Goal: Transaction & Acquisition: Download file/media

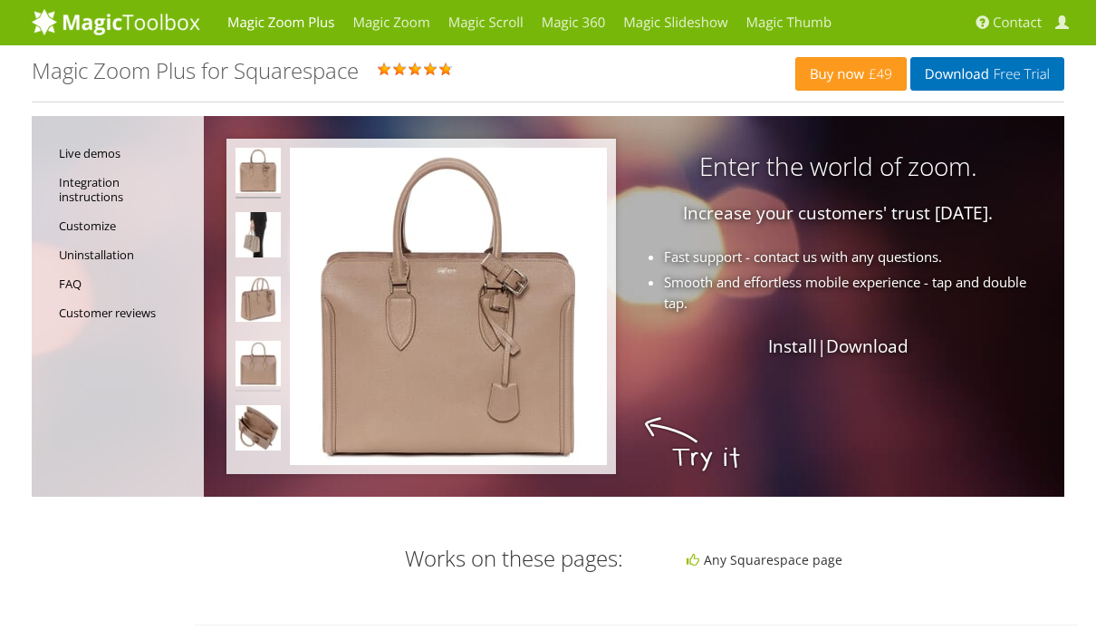
click at [257, 365] on img at bounding box center [258, 366] width 45 height 51
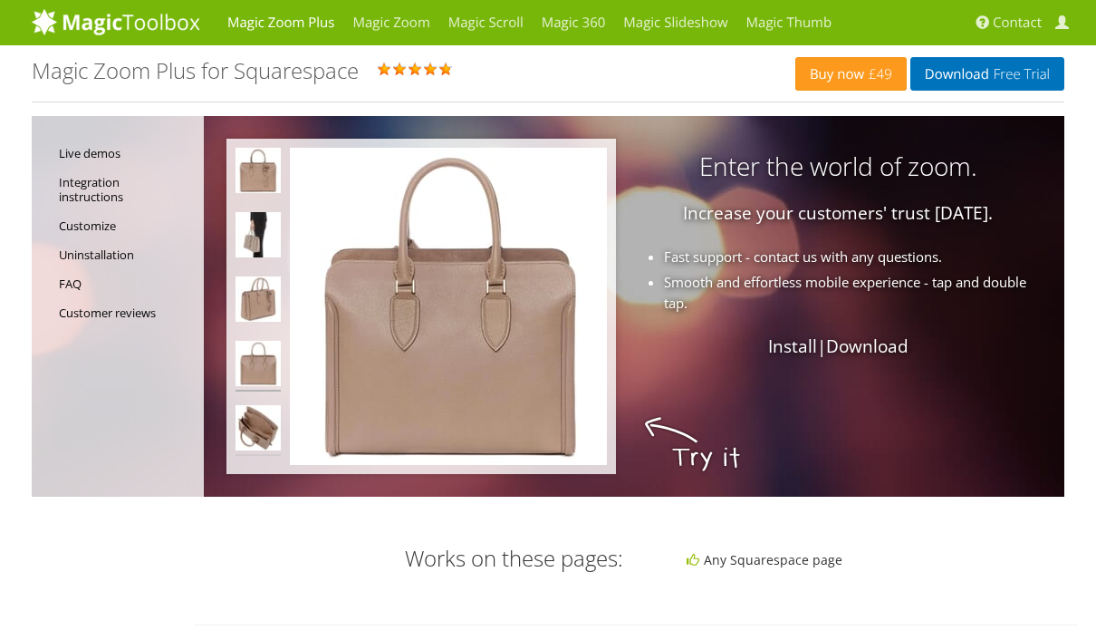
click at [255, 433] on img at bounding box center [258, 430] width 45 height 51
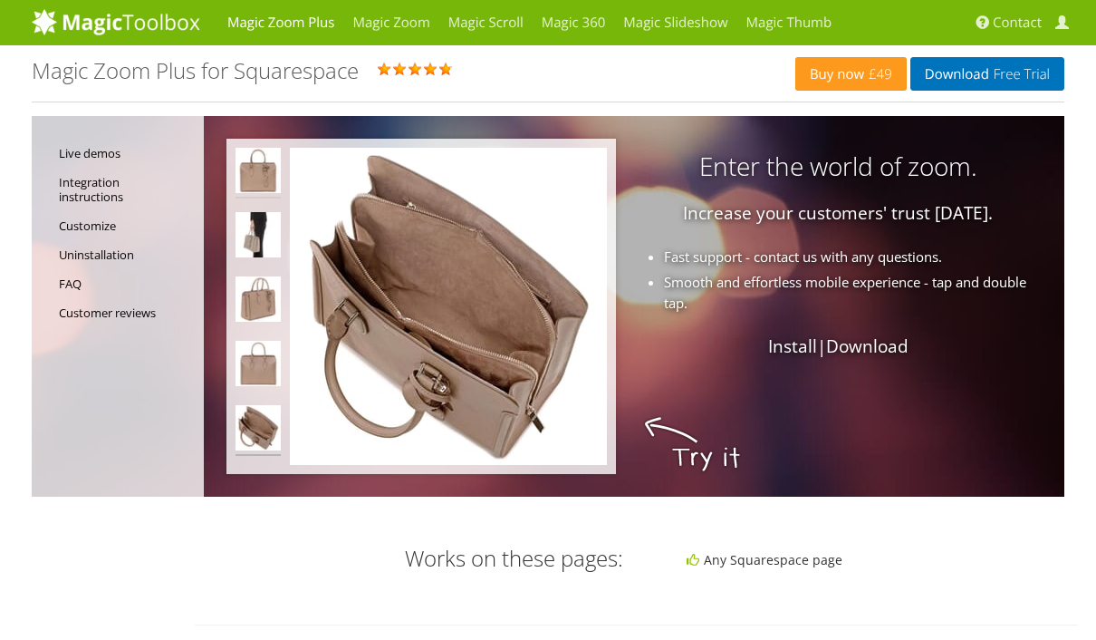
click at [264, 168] on img at bounding box center [258, 173] width 45 height 51
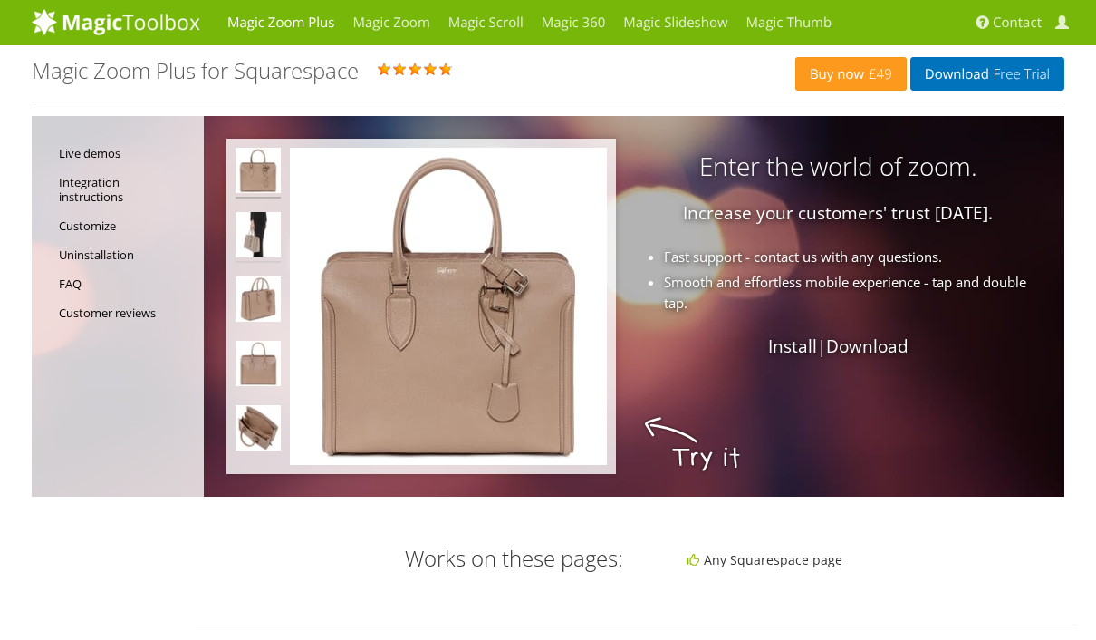
click at [257, 244] on img at bounding box center [258, 237] width 45 height 51
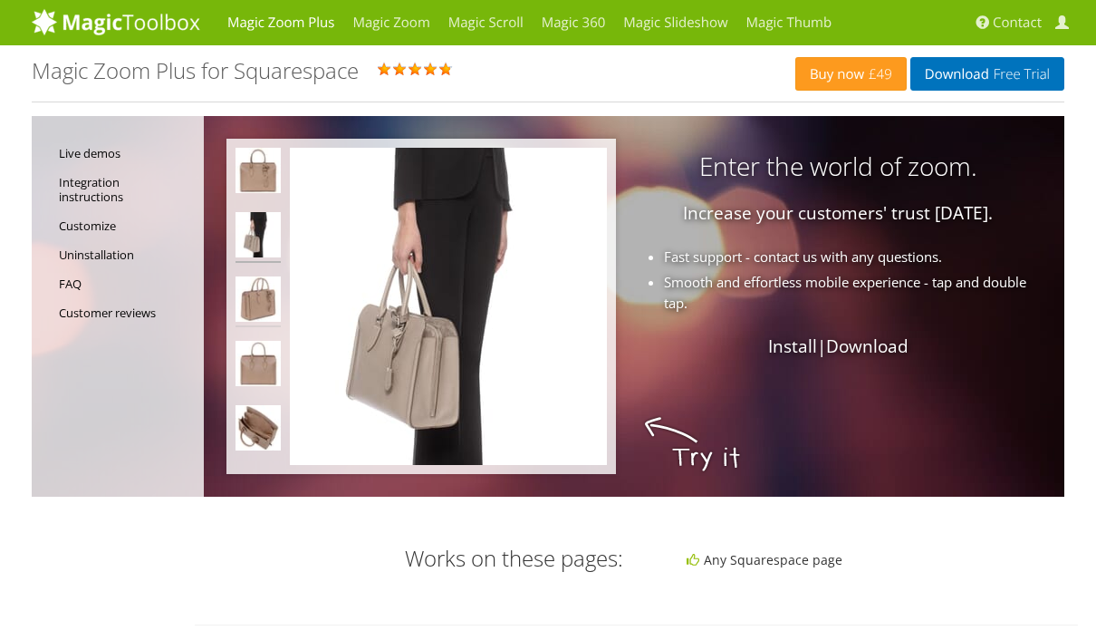
click at [259, 296] on img at bounding box center [258, 301] width 45 height 51
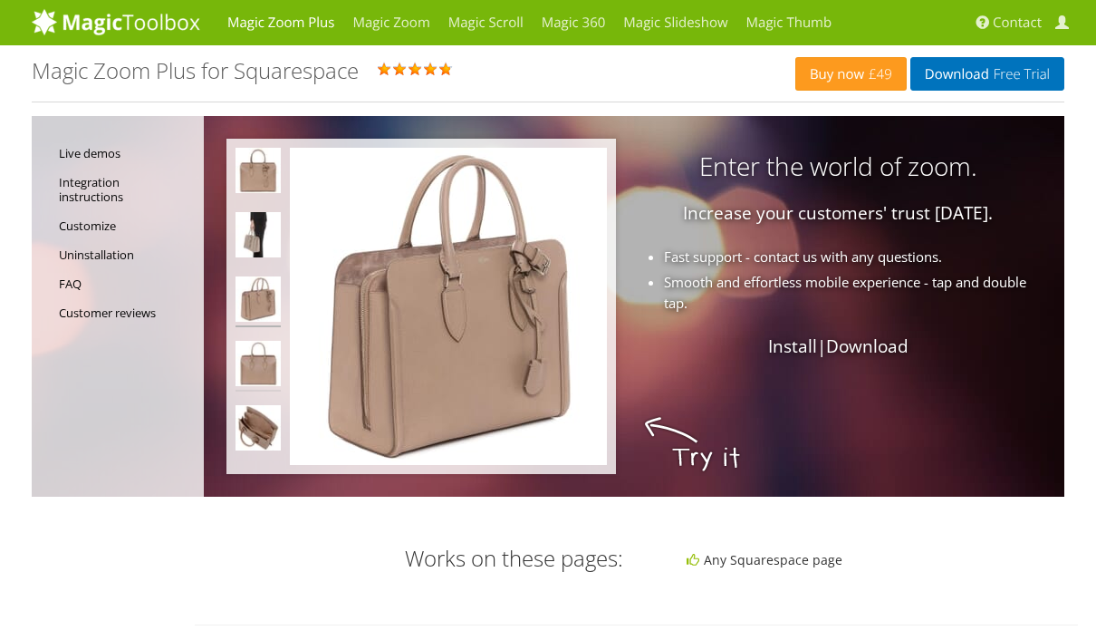
click at [275, 365] on img at bounding box center [258, 366] width 45 height 51
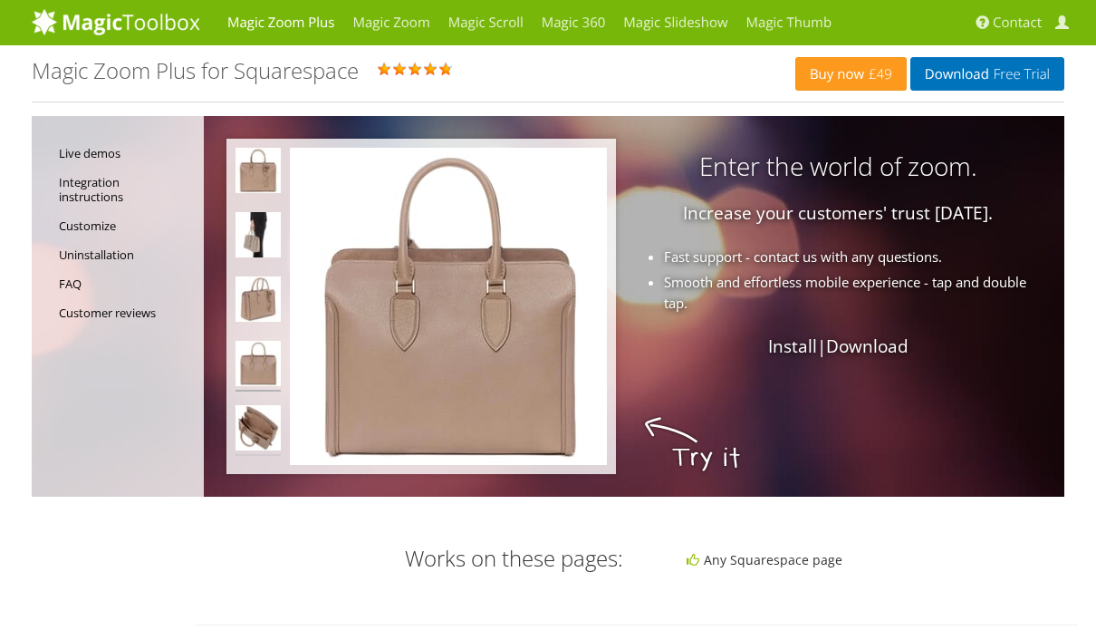
click at [264, 425] on img at bounding box center [258, 430] width 45 height 51
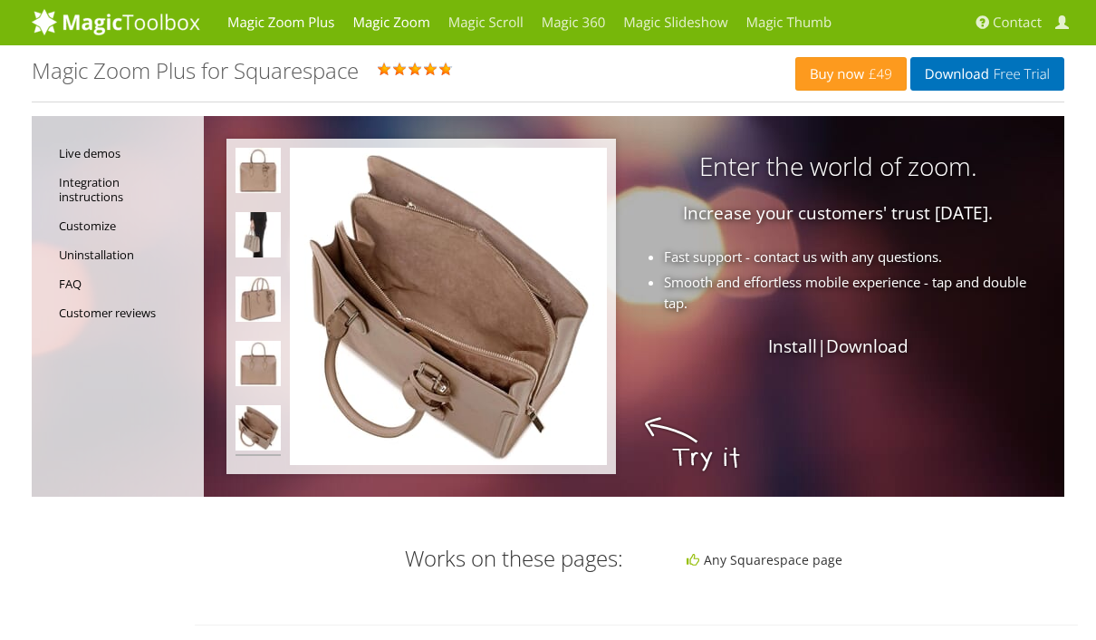
click at [393, 28] on link "Magic Zoom" at bounding box center [390, 22] width 95 height 45
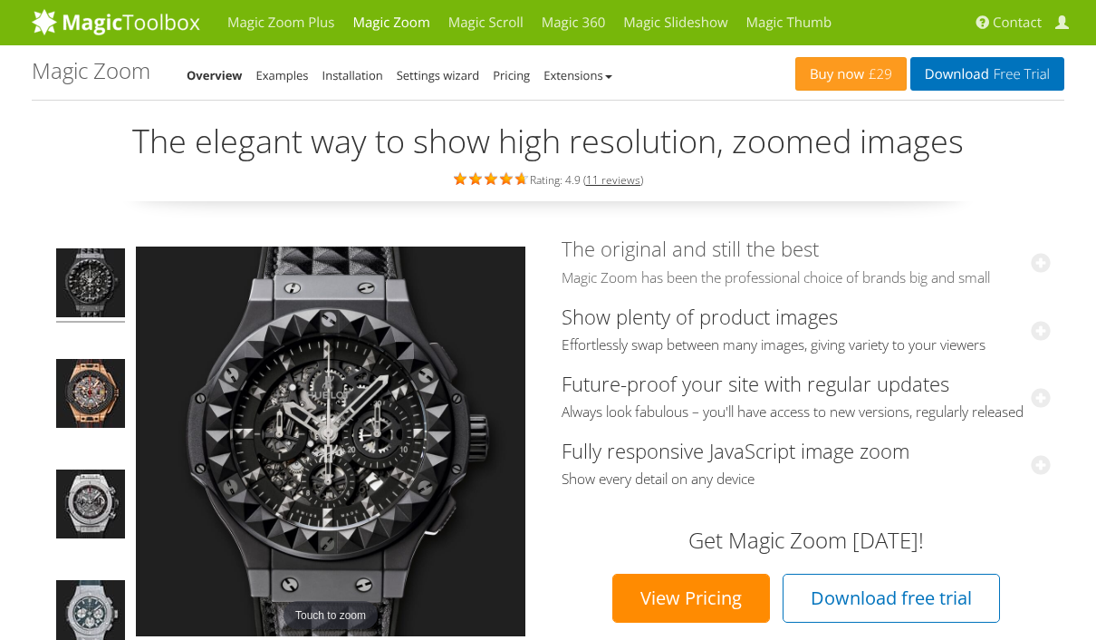
click at [1044, 259] on icon at bounding box center [1041, 263] width 20 height 20
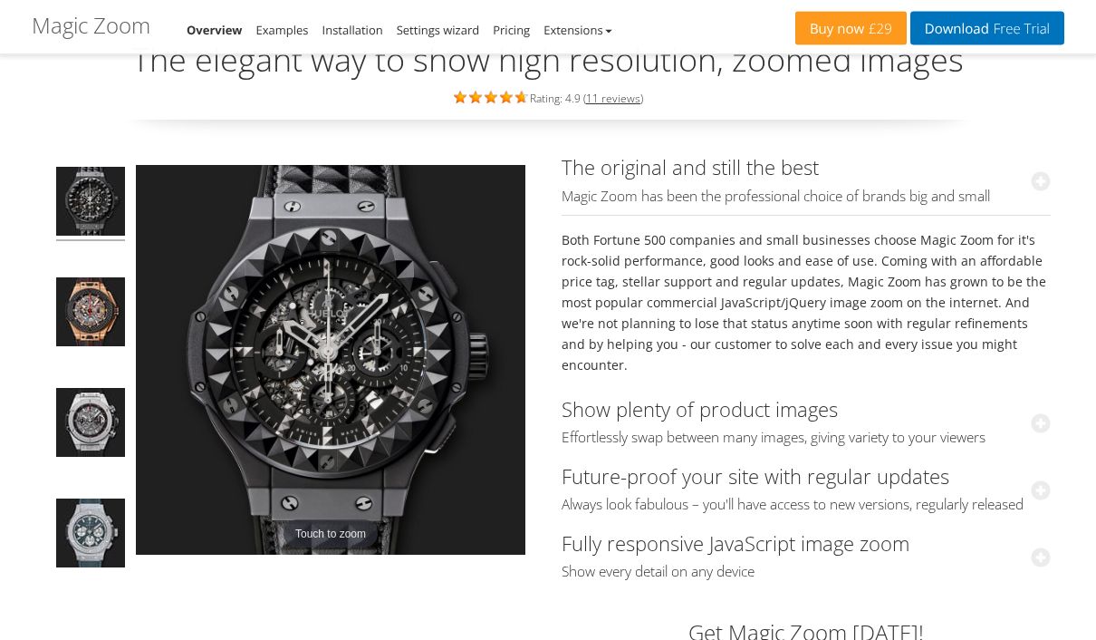
scroll to position [80, 0]
click at [628, 395] on link "Show plenty of product images Effortlessly swap between many images, giving var…" at bounding box center [806, 421] width 489 height 52
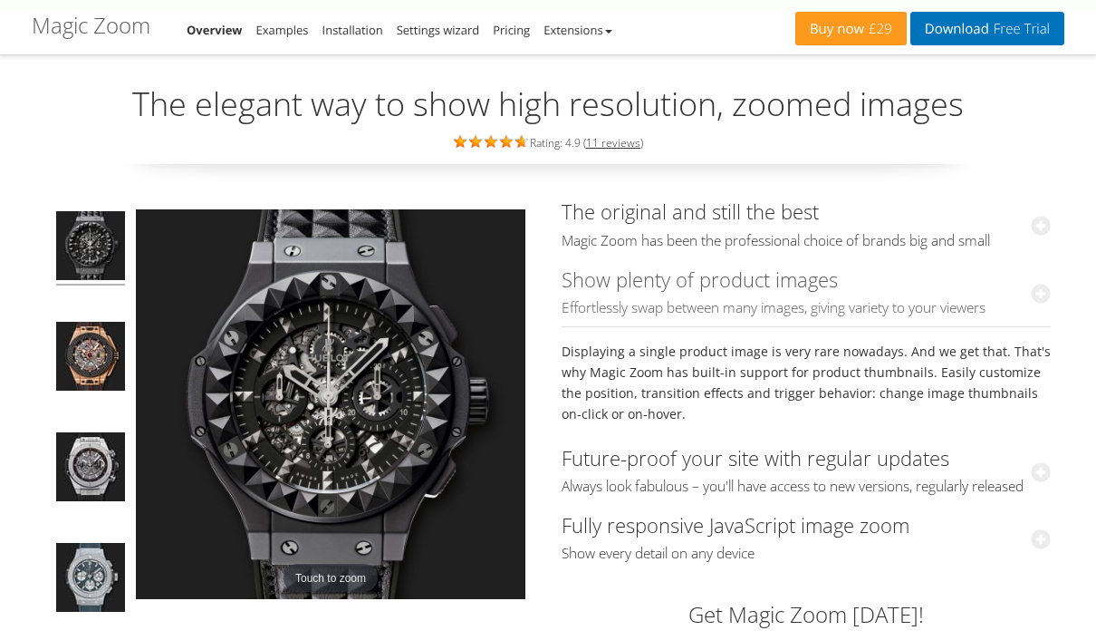
scroll to position [0, 0]
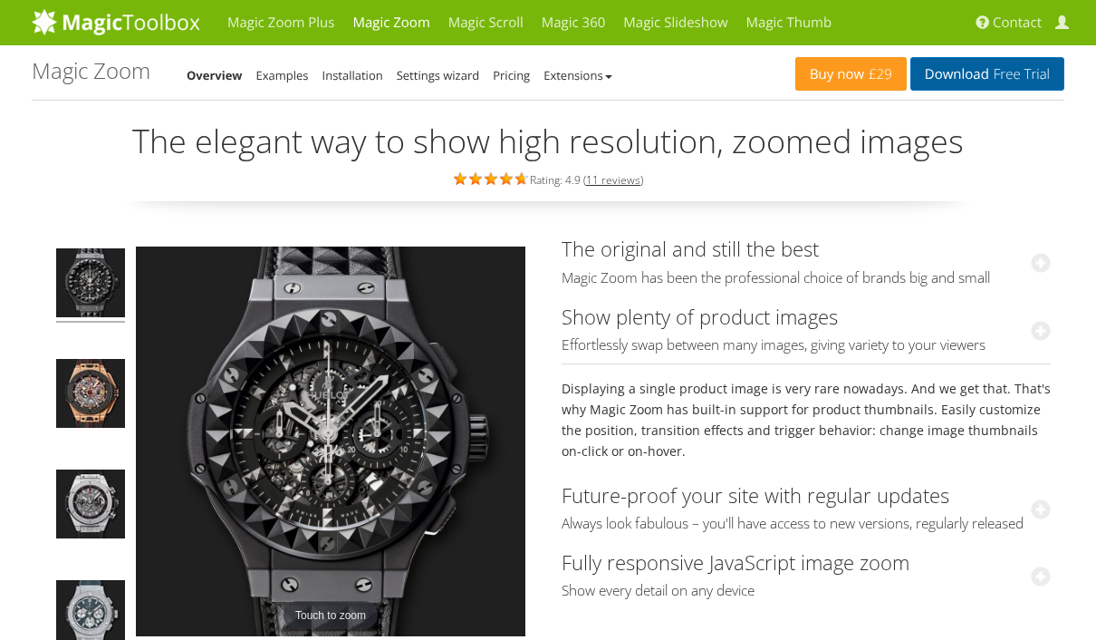
click at [954, 77] on link "Download Free Trial" at bounding box center [987, 74] width 154 height 34
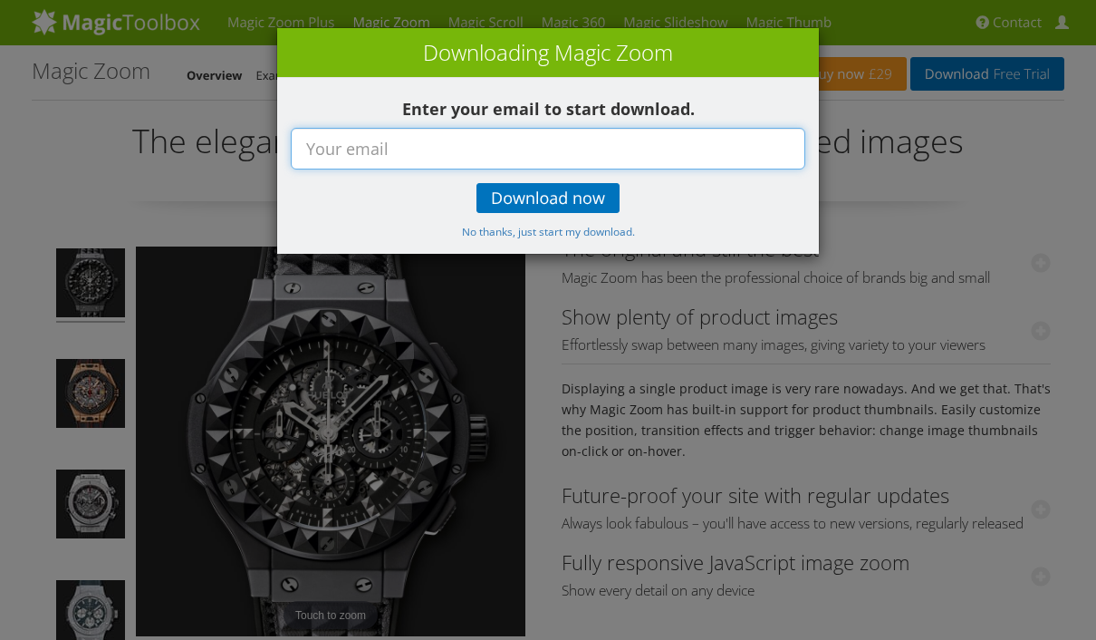
click at [469, 141] on input "text" at bounding box center [548, 149] width 515 height 42
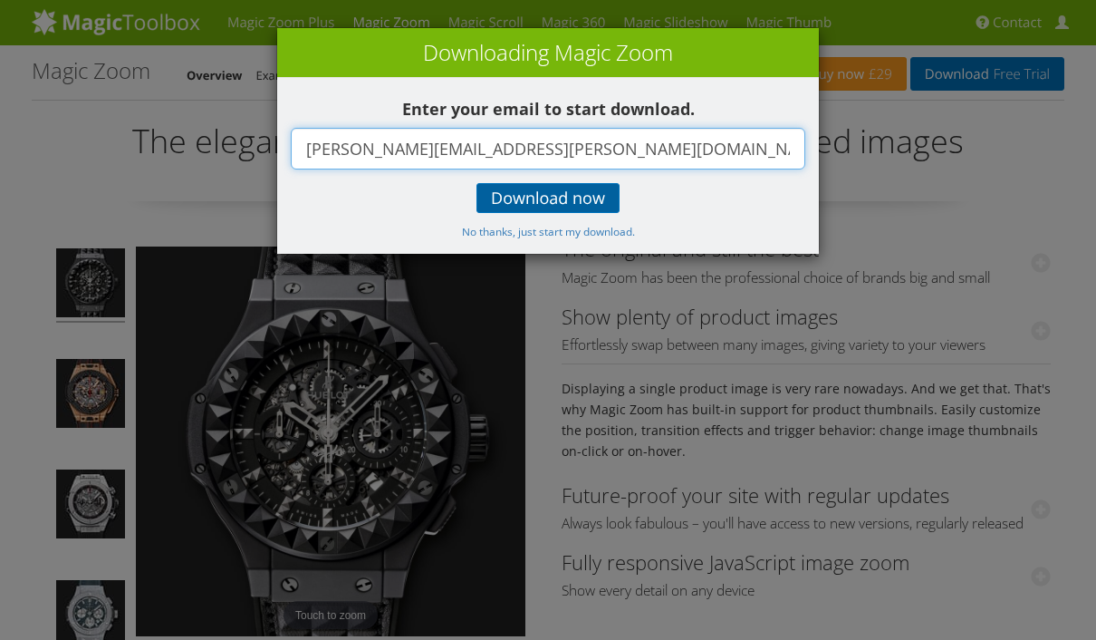
type input "[PERSON_NAME][EMAIL_ADDRESS][PERSON_NAME][DOMAIN_NAME]"
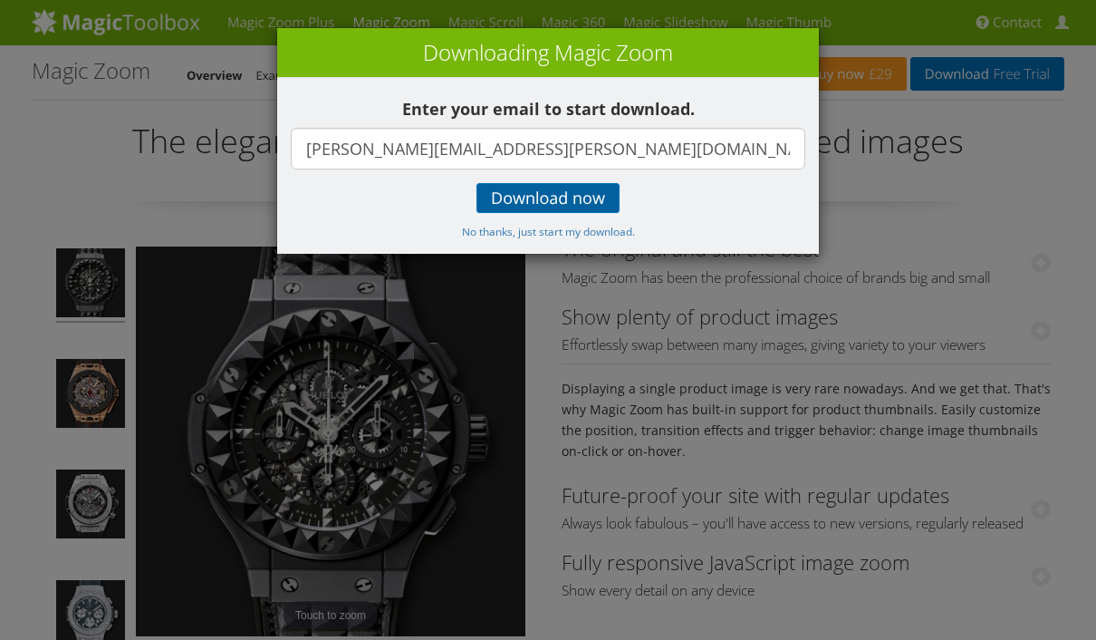
click at [553, 200] on span "Download now" at bounding box center [548, 198] width 114 height 14
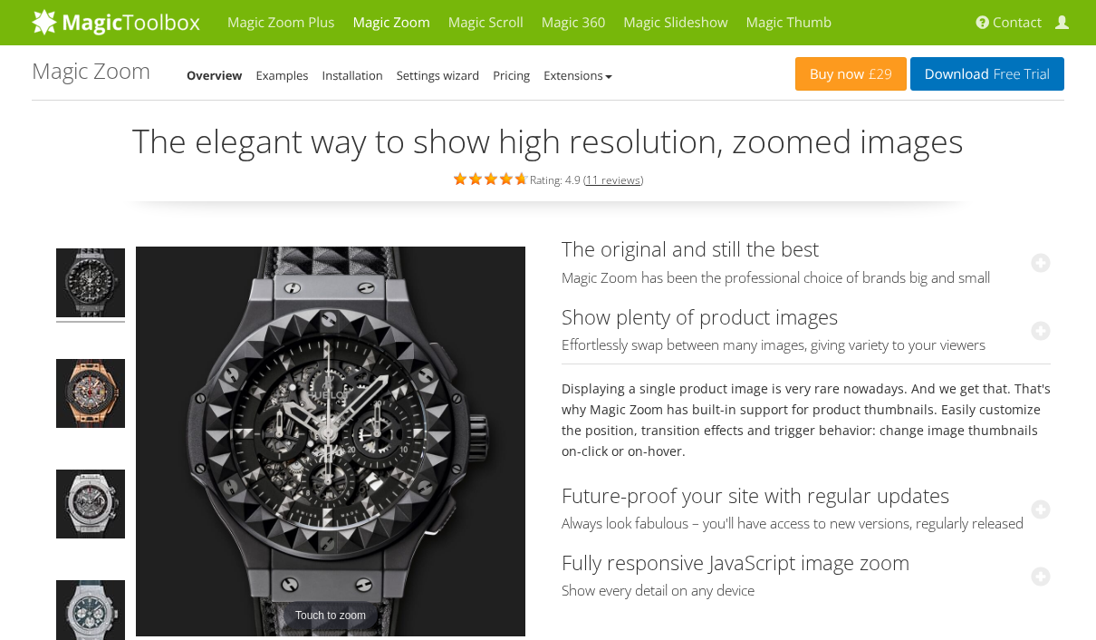
drag, startPoint x: 832, startPoint y: 552, endPoint x: 997, endPoint y: 573, distance: 166.3
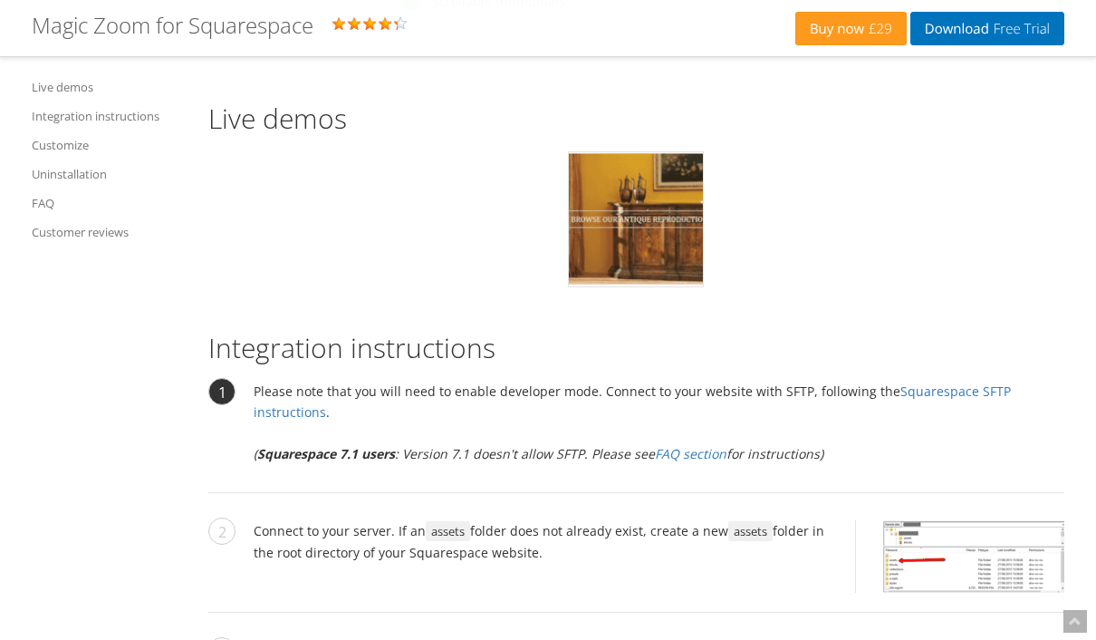
scroll to position [1207, 0]
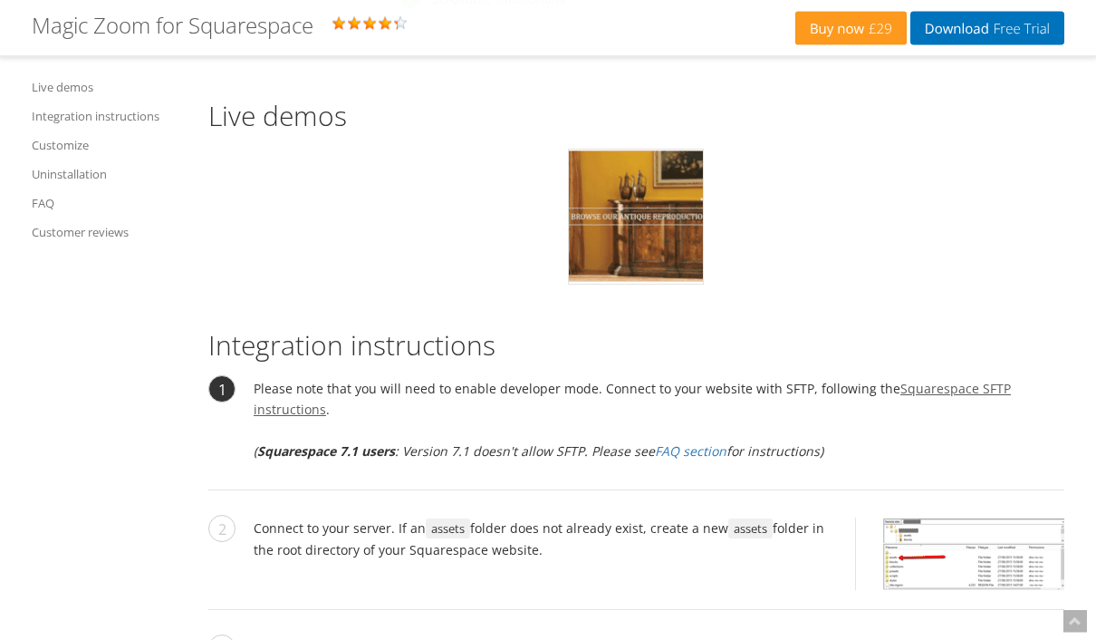
click at [959, 390] on link "Squarespace SFTP instructions" at bounding box center [632, 399] width 757 height 38
